Goal: Task Accomplishment & Management: Complete application form

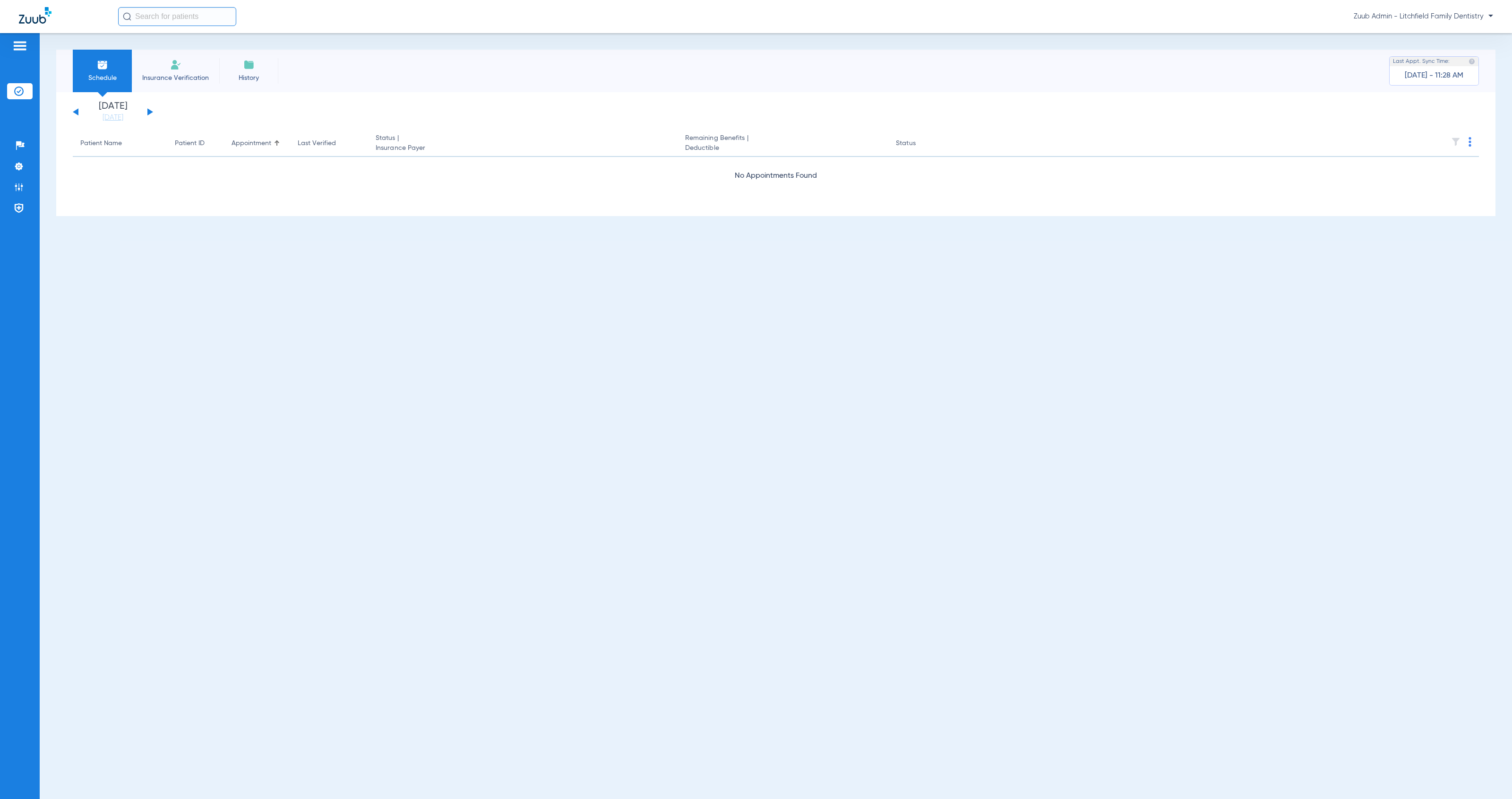
click at [172, 16] on input "text" at bounding box center [177, 16] width 118 height 19
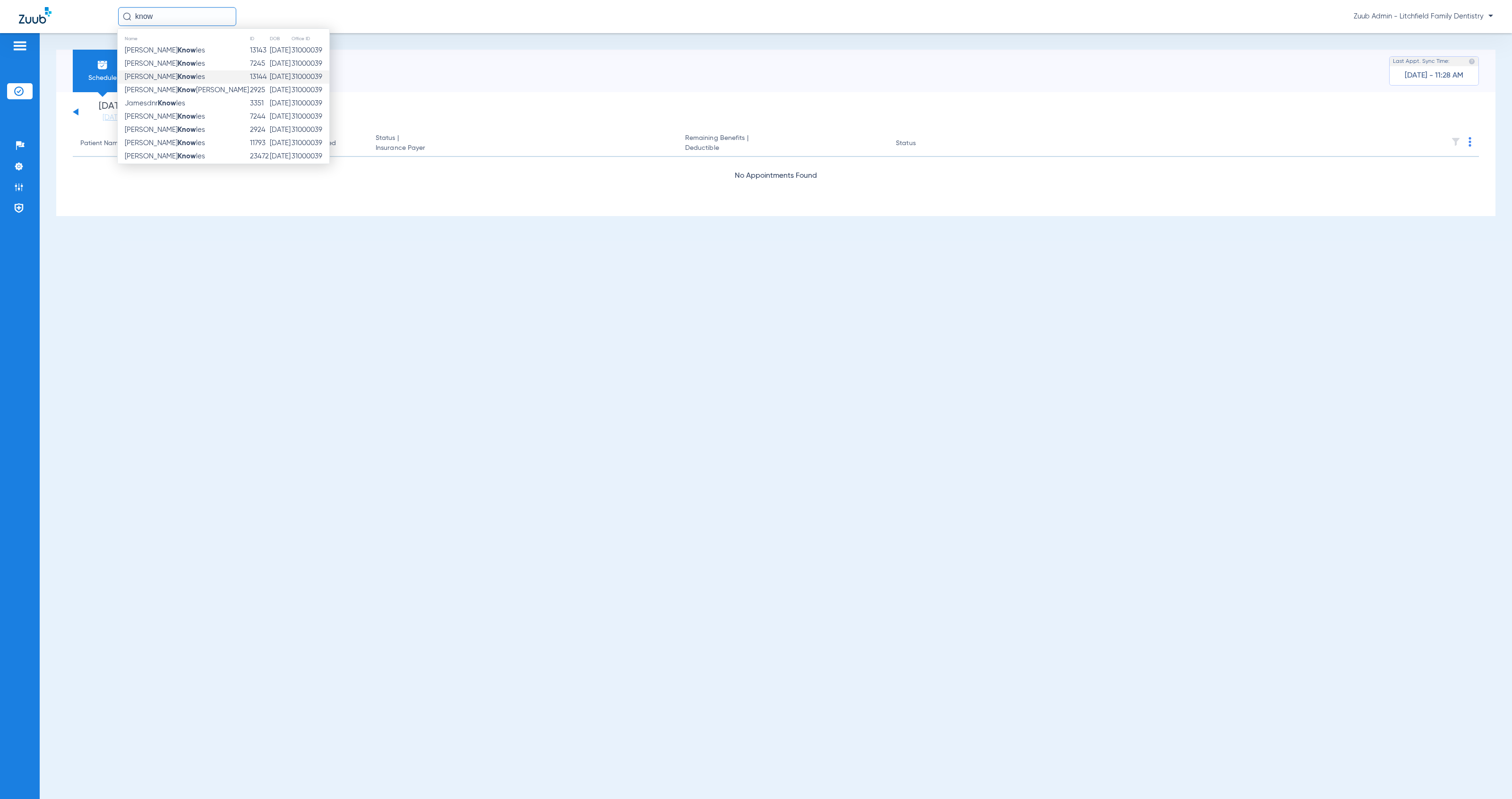
type input "know"
click at [164, 74] on span "Corie Know les" at bounding box center [164, 77] width 81 height 7
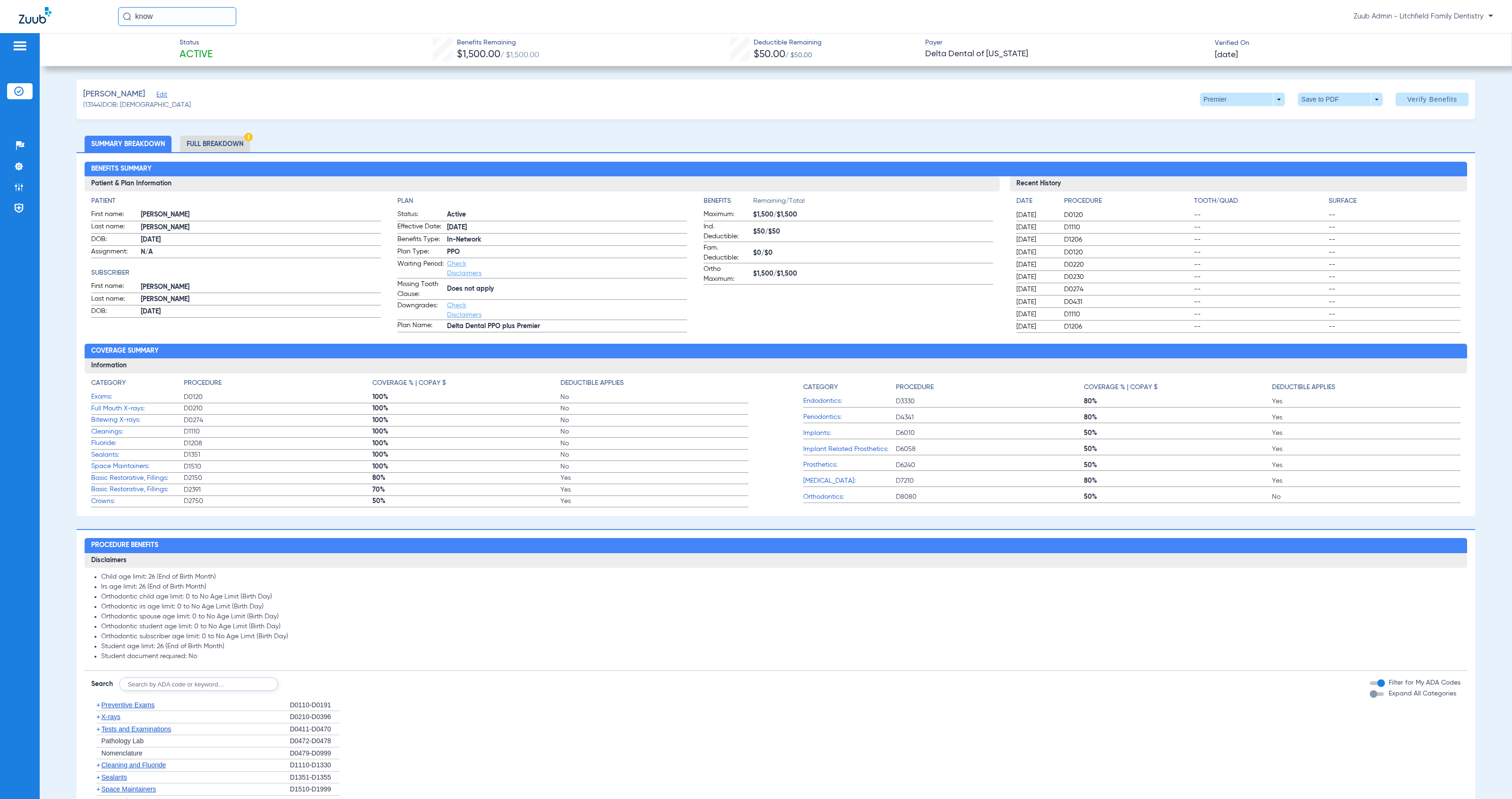
click at [157, 96] on span "Edit" at bounding box center [160, 95] width 8 height 9
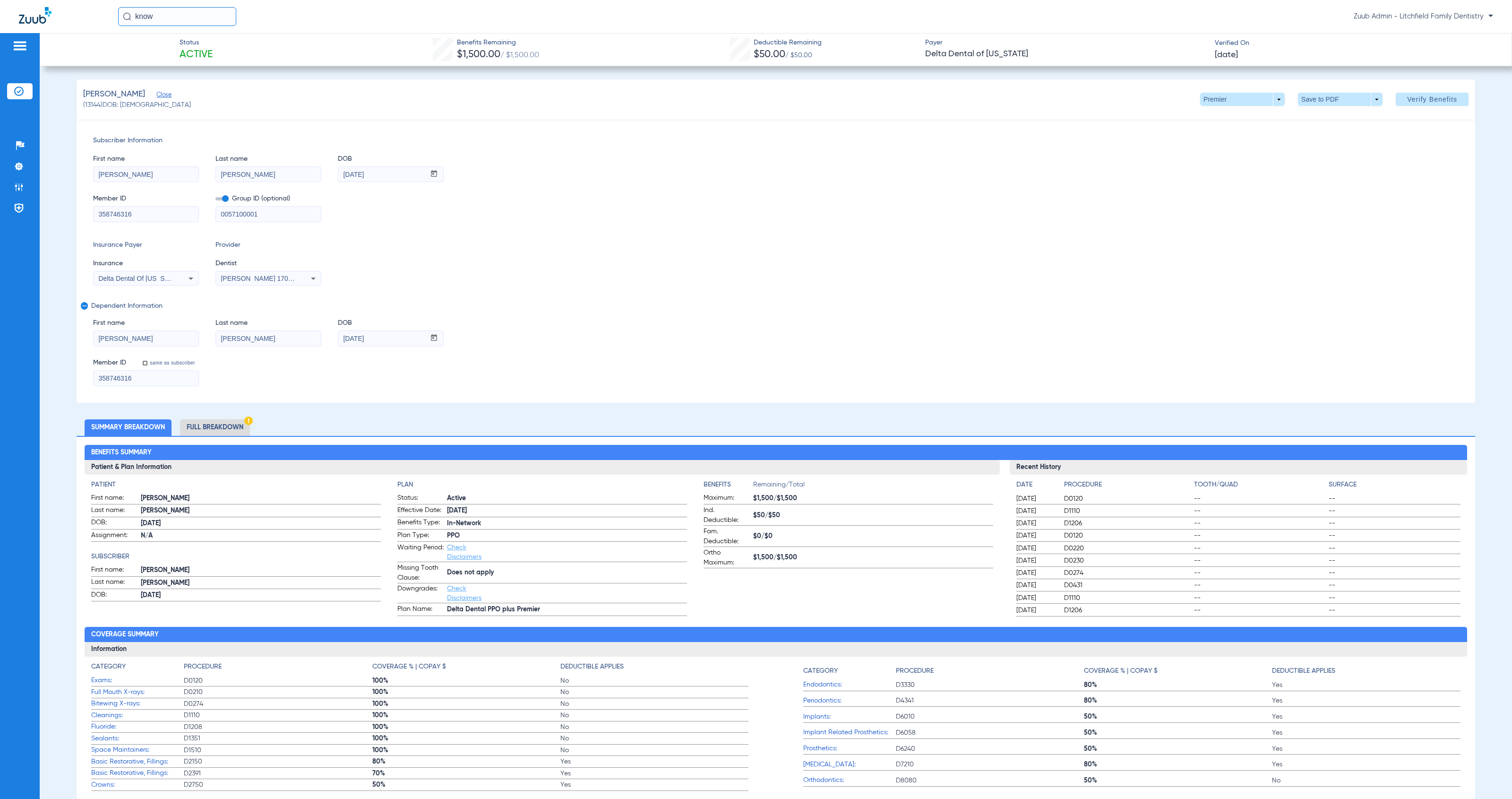
click at [156, 284] on mat-select "Delta Dental Of [US_STATE]" at bounding box center [146, 279] width 106 height 15
click at [156, 276] on span "Delta Dental Of [US_STATE]" at bounding box center [140, 278] width 84 height 7
type input "pdf"
click at [190, 336] on mat-option "Delta Dental Toolkit - Pdf - Bot" at bounding box center [173, 341] width 159 height 15
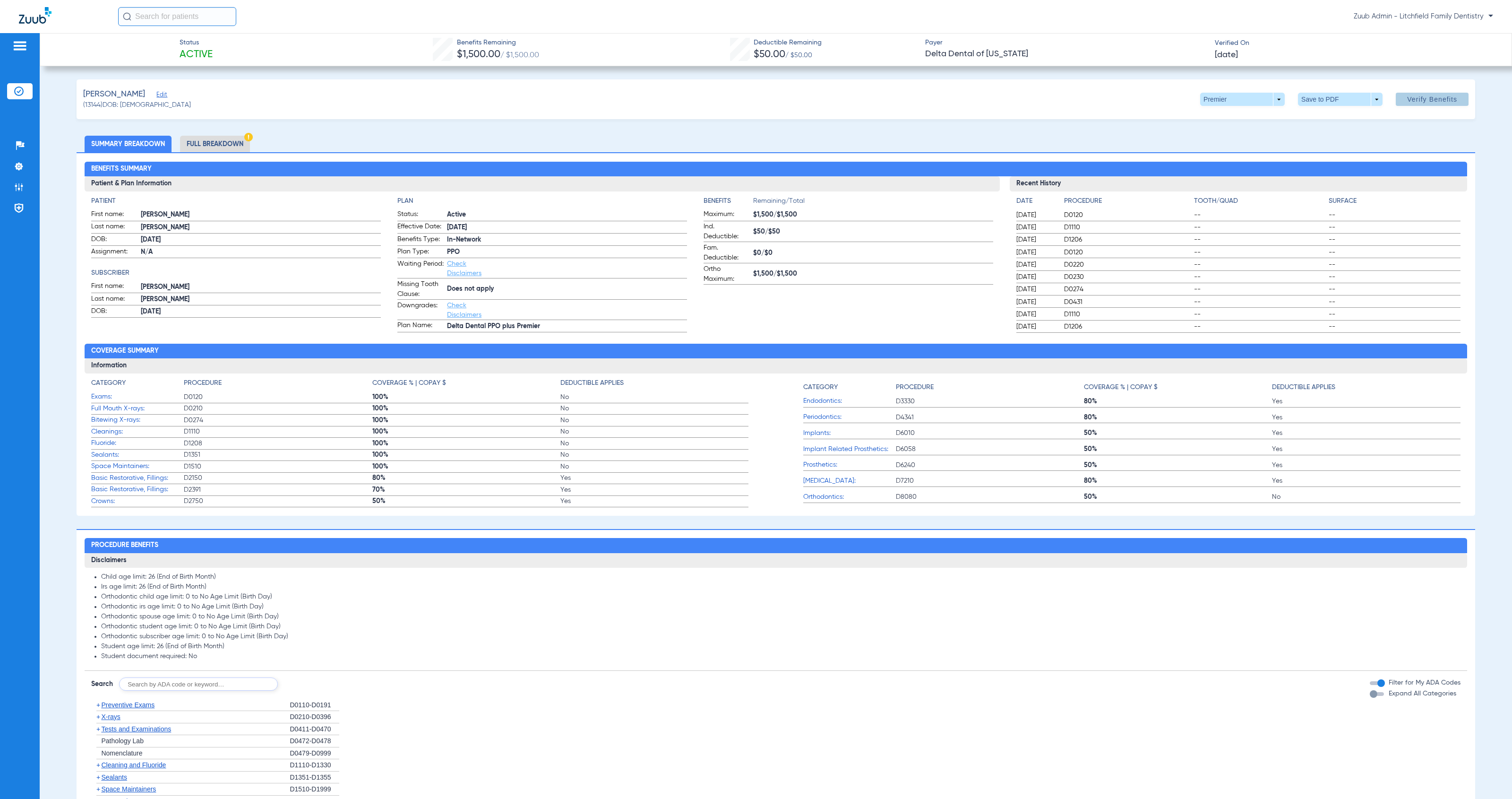
click at [1405, 104] on span at bounding box center [1431, 99] width 72 height 23
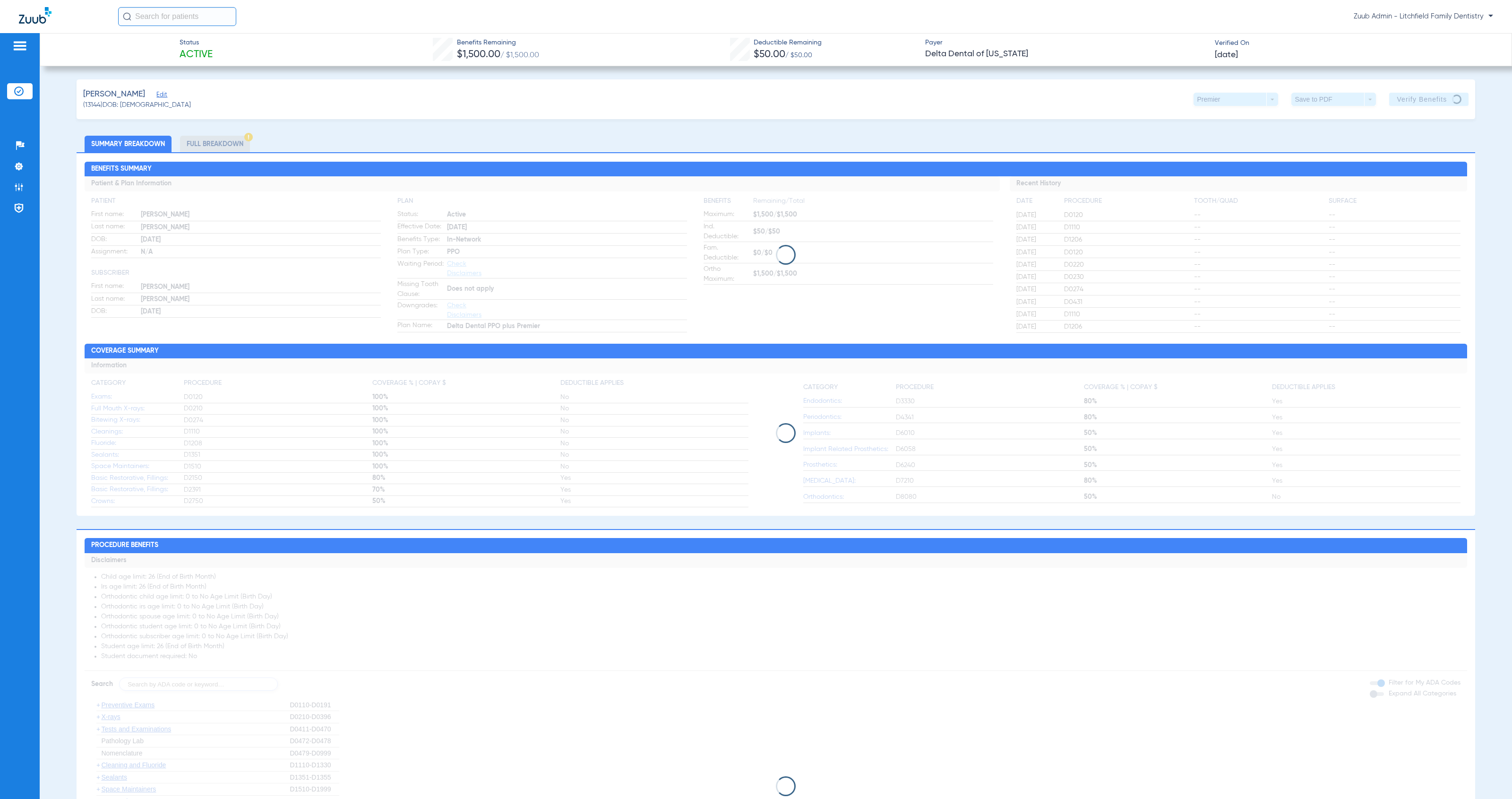
drag, startPoint x: 156, startPoint y: 95, endPoint x: 151, endPoint y: 109, distance: 14.9
click at [156, 95] on span "Edit" at bounding box center [160, 95] width 8 height 9
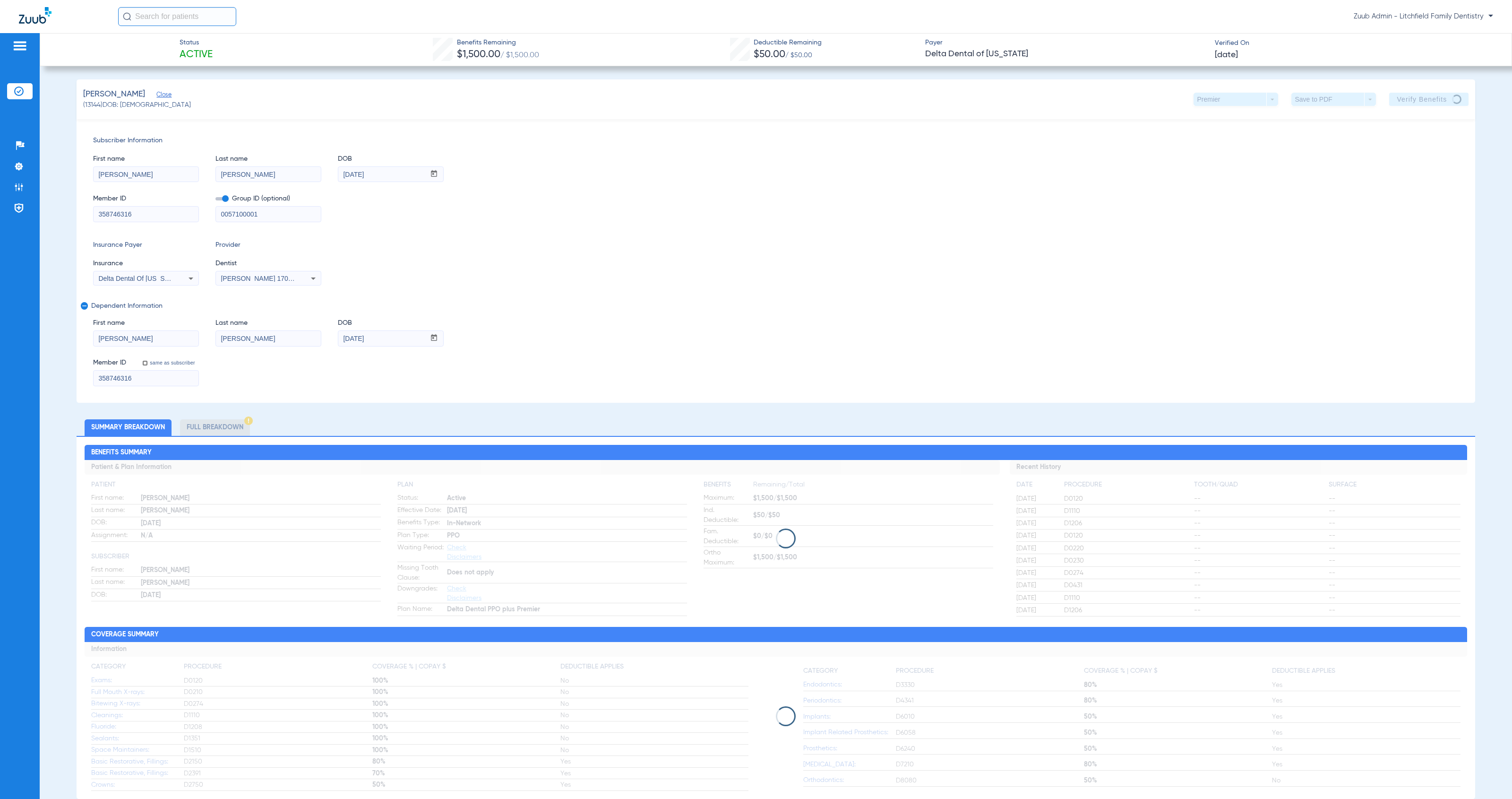
click at [139, 211] on input "358746316" at bounding box center [146, 214] width 105 height 15
click at [381, 337] on input "[DATE]" at bounding box center [382, 338] width 87 height 15
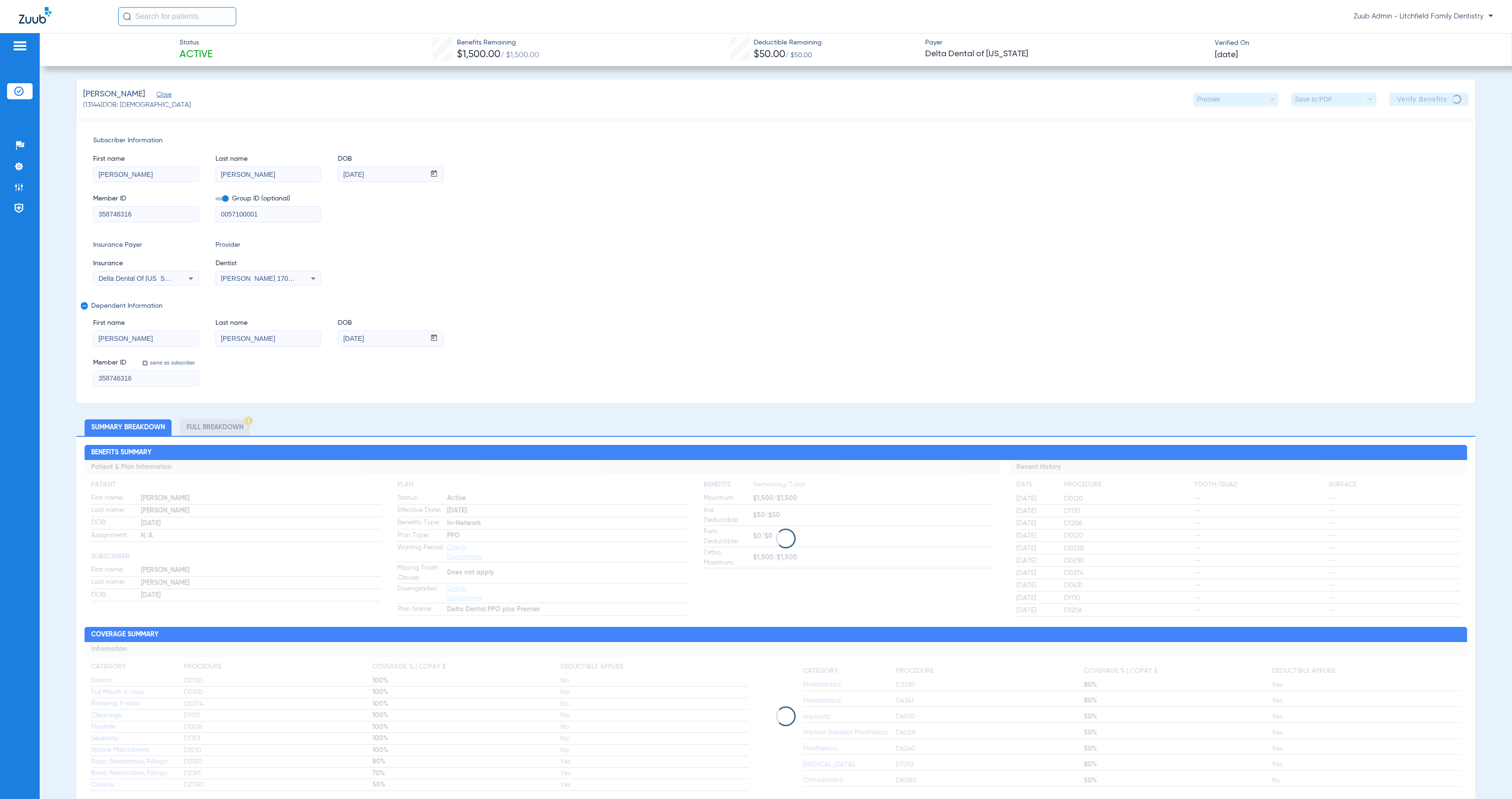
click at [262, 340] on input "[PERSON_NAME]" at bounding box center [268, 338] width 105 height 15
click at [136, 214] on input "358746316" at bounding box center [146, 214] width 105 height 15
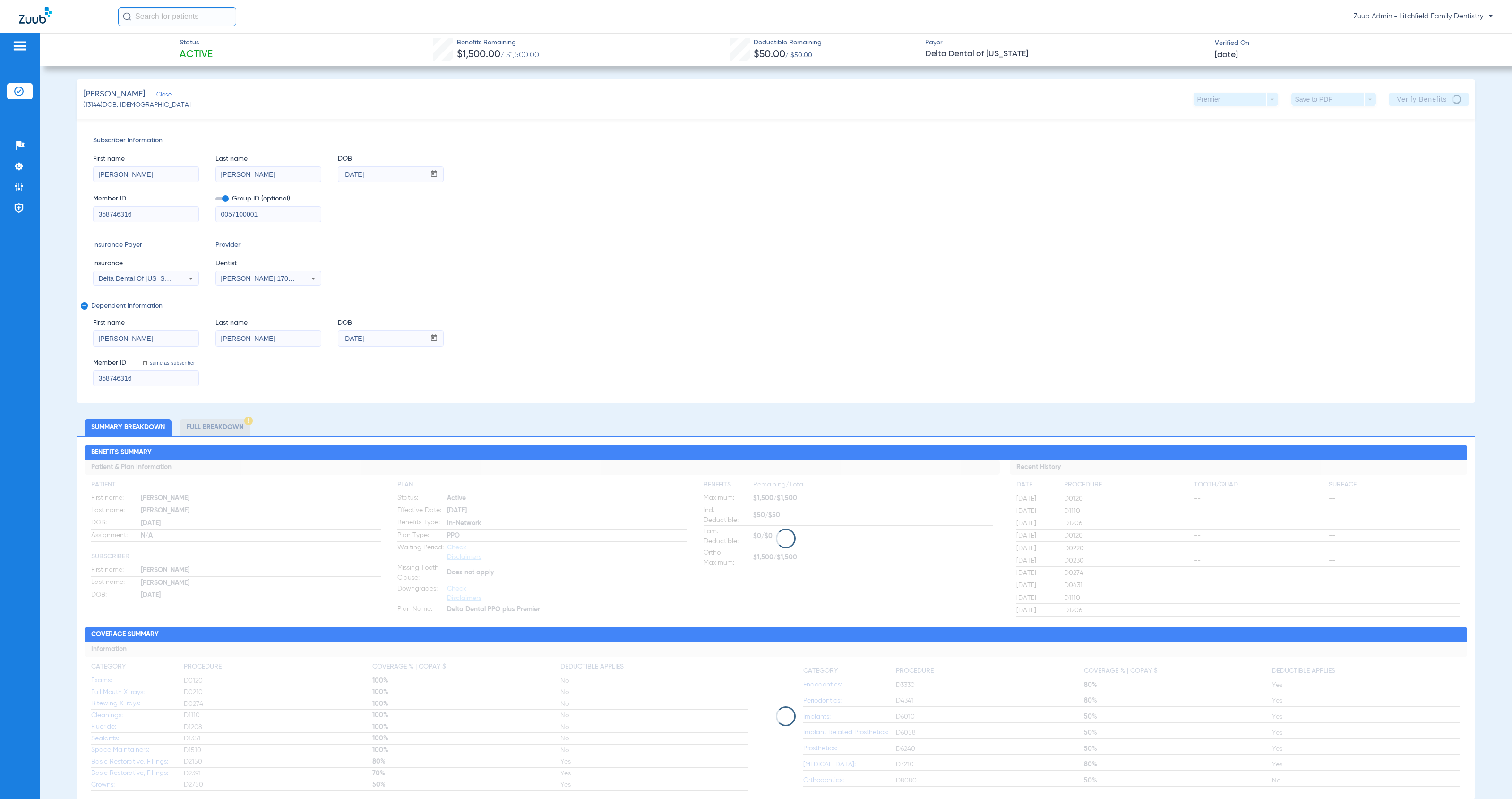
click at [380, 176] on input "[DATE]" at bounding box center [382, 174] width 87 height 15
click at [132, 174] on input "[PERSON_NAME]" at bounding box center [146, 174] width 105 height 15
